Goal: Contribute content

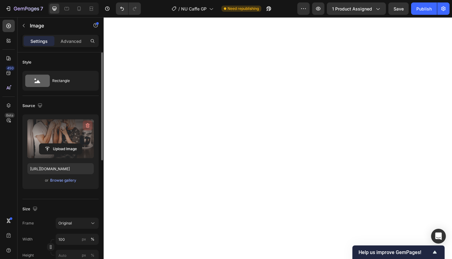
click at [87, 125] on icon "button" at bounding box center [88, 125] width 6 height 6
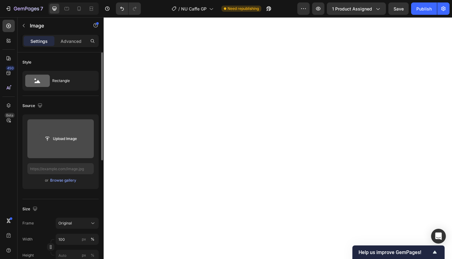
click at [73, 139] on input "file" at bounding box center [60, 138] width 42 height 10
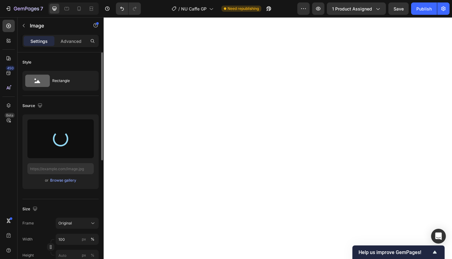
type input "[URL][DOMAIN_NAME]"
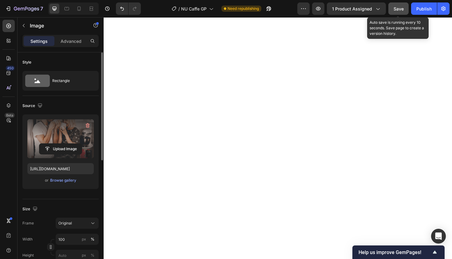
click at [399, 9] on span "Save" at bounding box center [399, 8] width 10 height 5
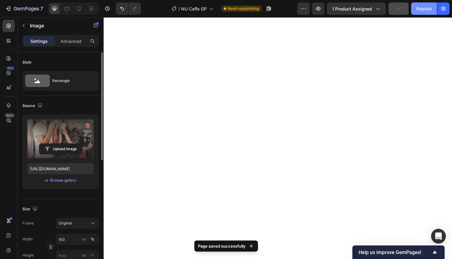
click at [424, 6] on div "Publish" at bounding box center [424, 9] width 15 height 6
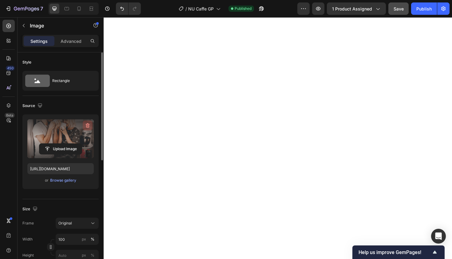
click at [88, 124] on icon "button" at bounding box center [88, 125] width 6 height 6
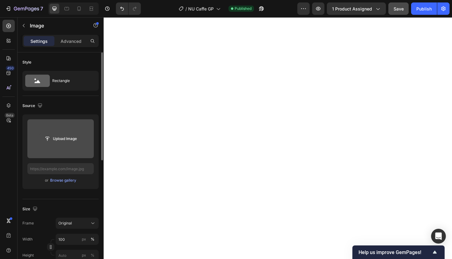
click at [69, 137] on input "file" at bounding box center [60, 138] width 42 height 10
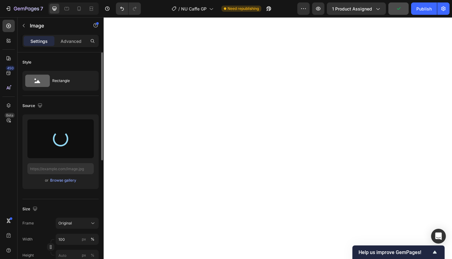
type input "[URL][DOMAIN_NAME]"
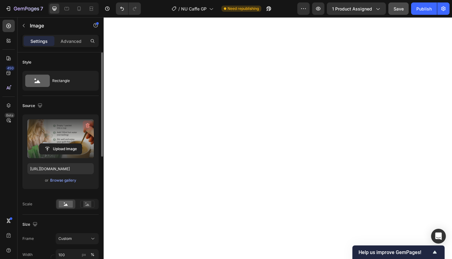
click at [87, 124] on icon "button" at bounding box center [88, 125] width 6 height 6
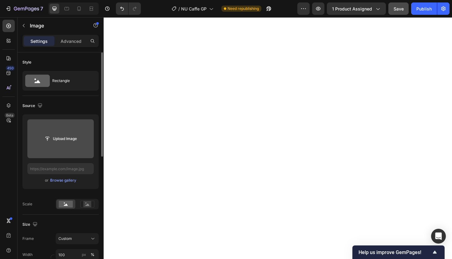
click at [68, 138] on input "file" at bounding box center [60, 138] width 42 height 10
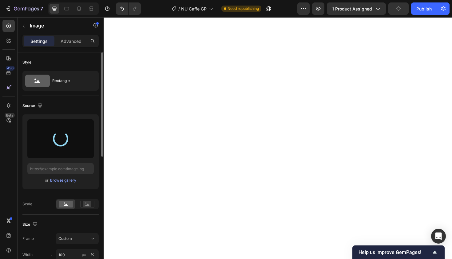
type input "[URL][DOMAIN_NAME]"
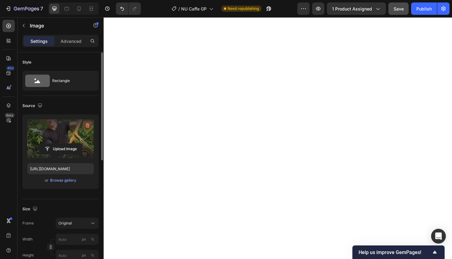
click at [87, 124] on icon "button" at bounding box center [88, 125] width 4 height 5
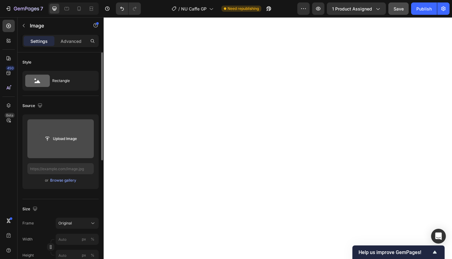
click at [67, 138] on input "file" at bounding box center [60, 138] width 42 height 10
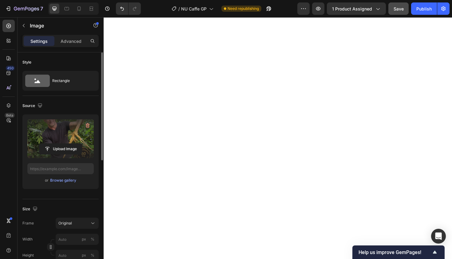
type input "[URL][DOMAIN_NAME]"
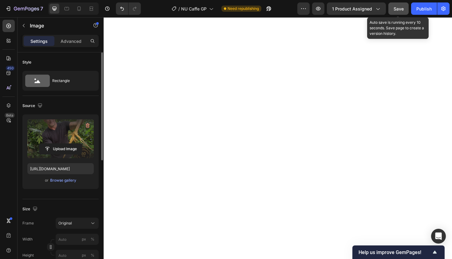
click at [397, 10] on span "Save" at bounding box center [399, 8] width 10 height 5
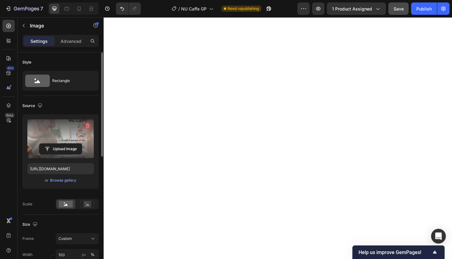
click at [88, 124] on icon "button" at bounding box center [88, 125] width 4 height 5
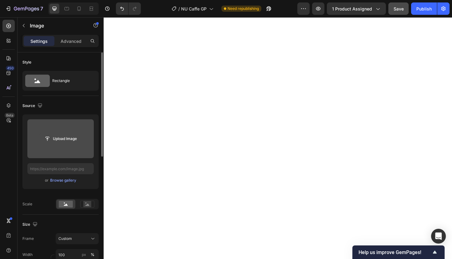
click at [68, 138] on input "file" at bounding box center [60, 138] width 42 height 10
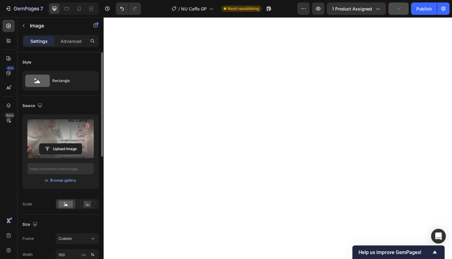
type input "[URL][DOMAIN_NAME]"
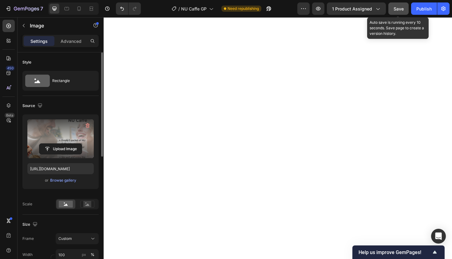
click at [399, 10] on span "Save" at bounding box center [399, 8] width 10 height 5
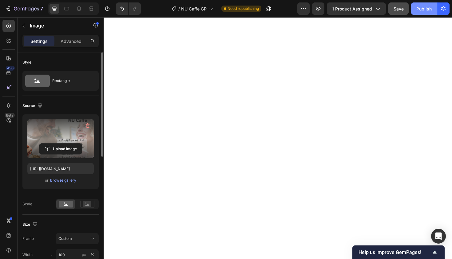
click at [426, 7] on div "Publish" at bounding box center [424, 9] width 15 height 6
